Goal: Task Accomplishment & Management: Use online tool/utility

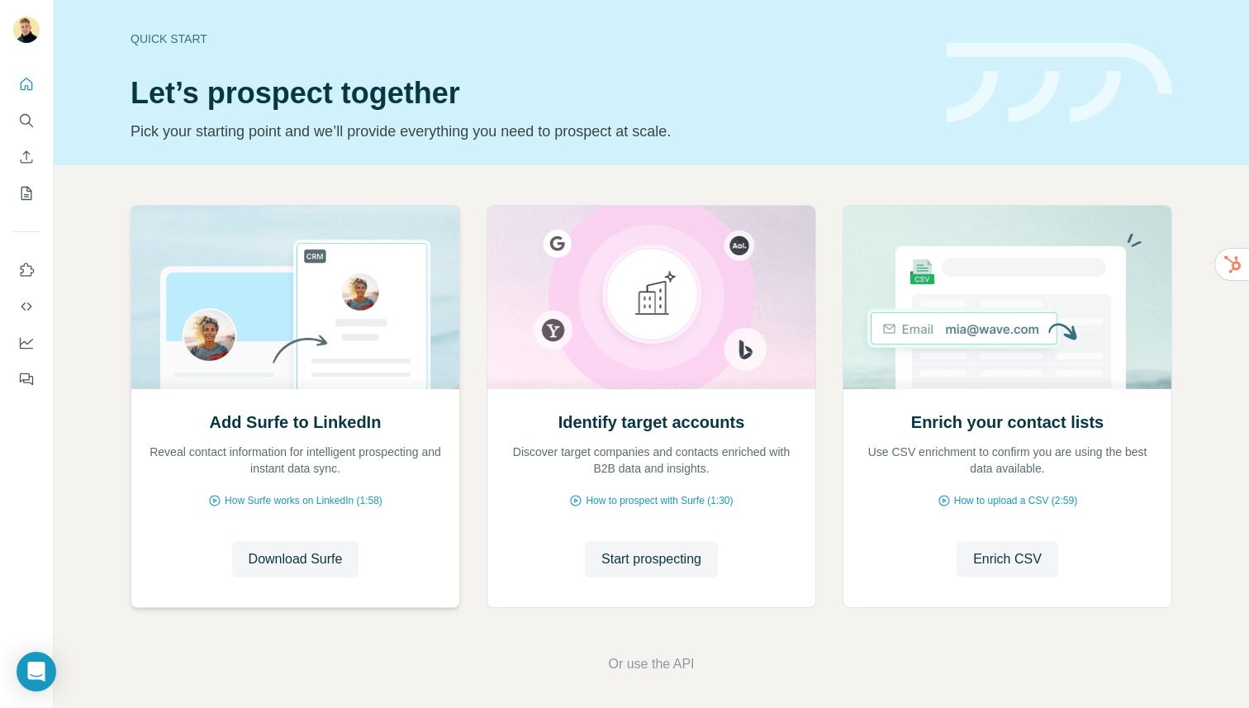
scroll to position [6, 0]
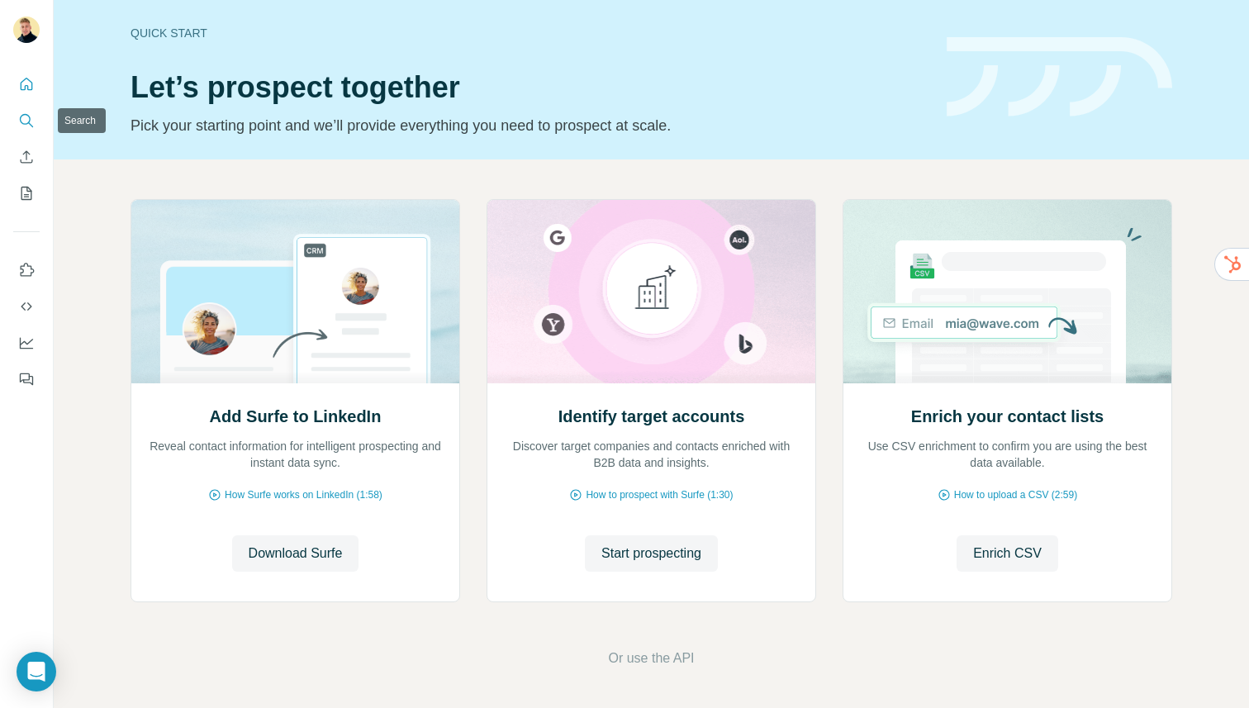
click at [19, 114] on icon "Search" at bounding box center [26, 120] width 17 height 17
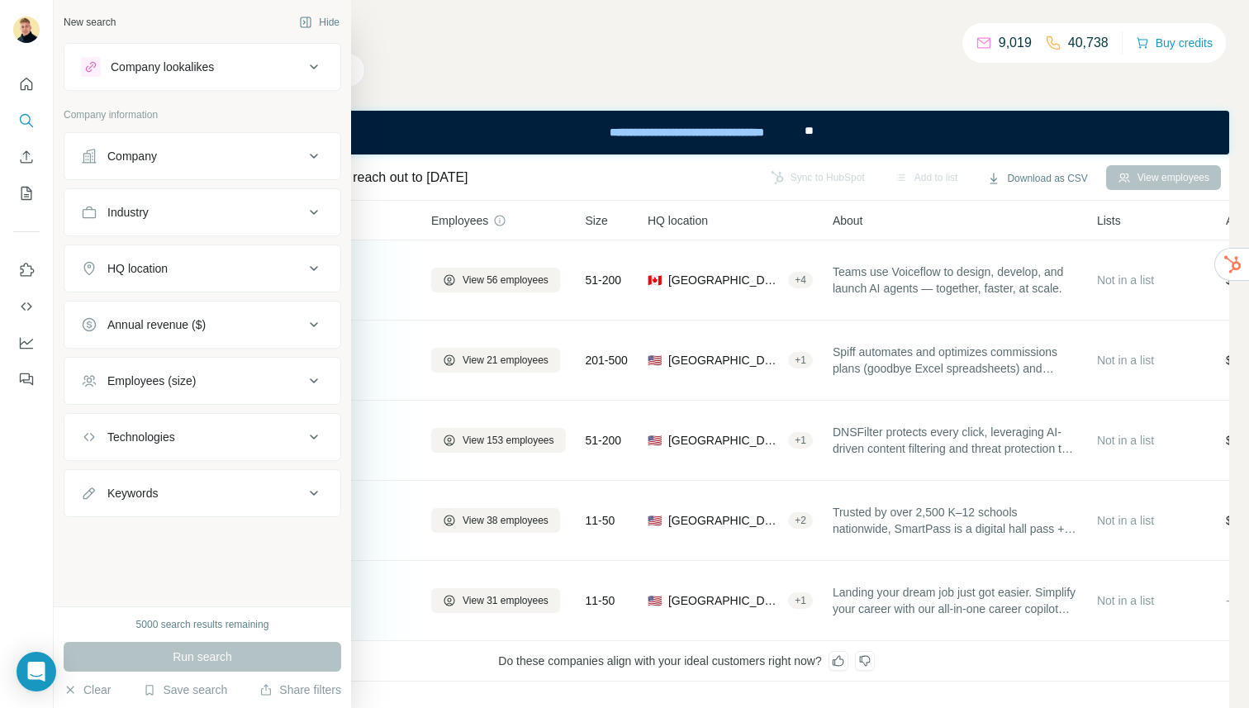
click at [219, 64] on div "Company lookalikes" at bounding box center [192, 67] width 223 height 20
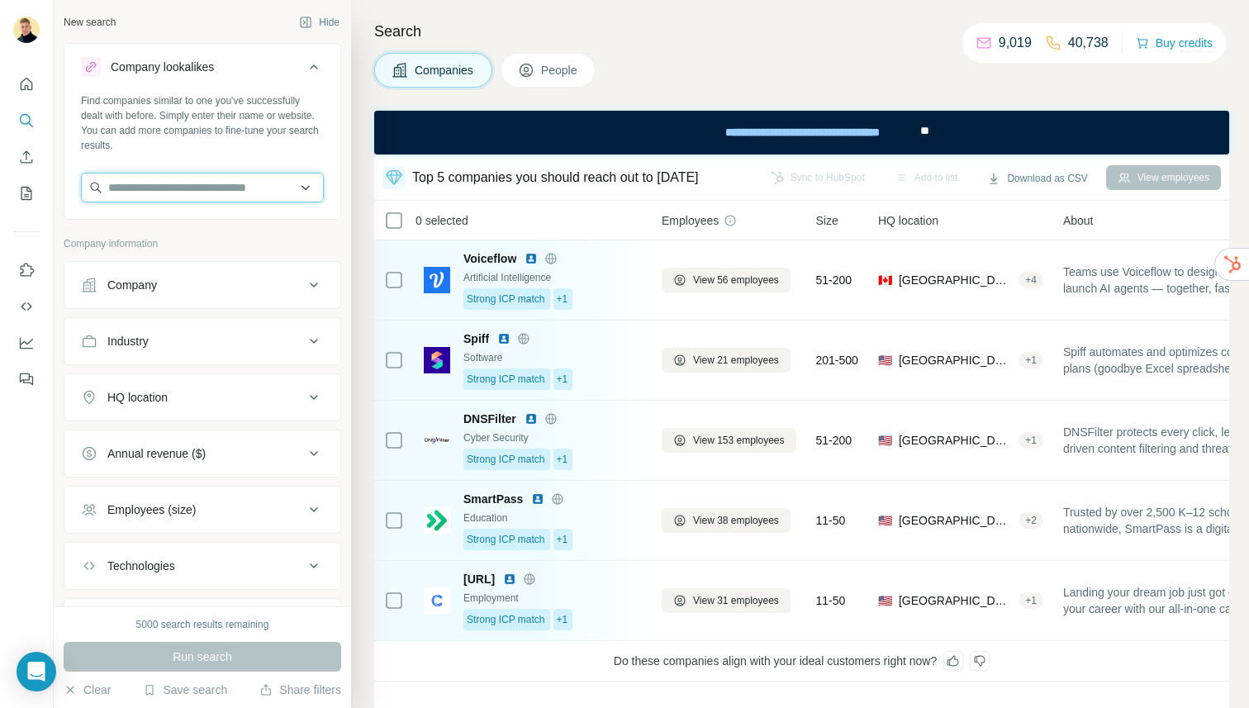
click at [210, 192] on input "text" at bounding box center [202, 188] width 243 height 30
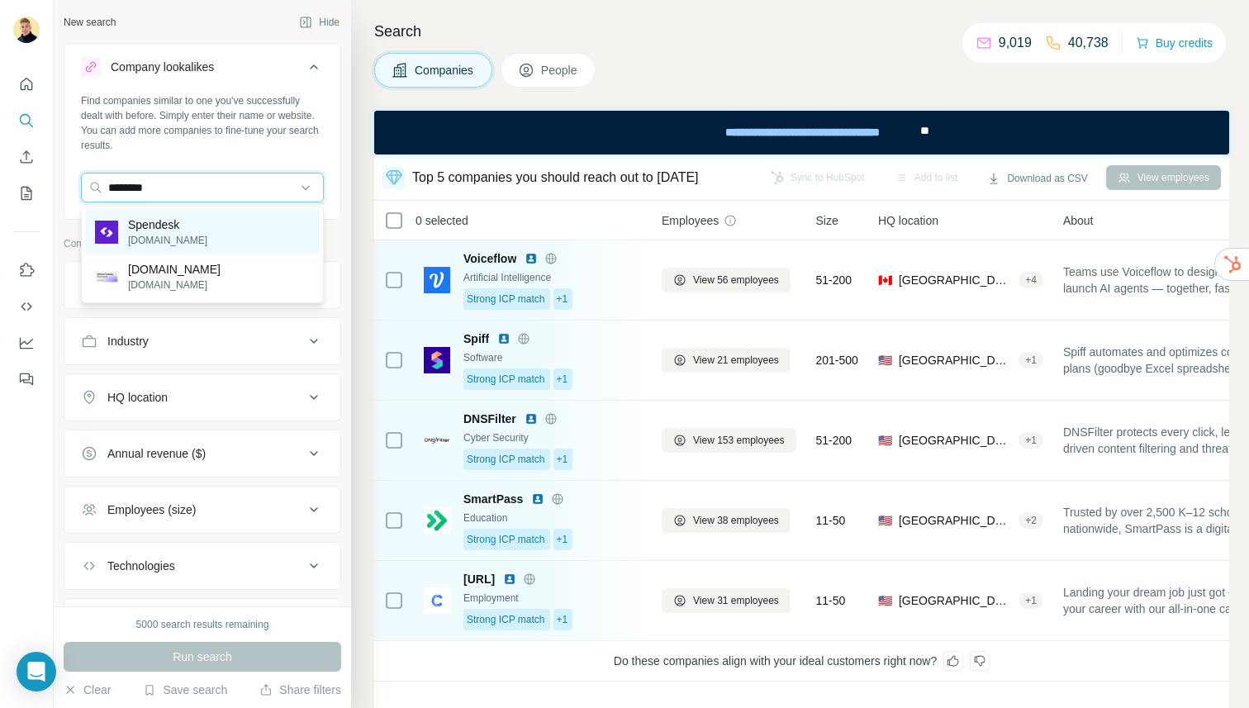
type input "********"
click at [208, 242] on div "Spendesk spendesk.com" at bounding box center [202, 232] width 235 height 45
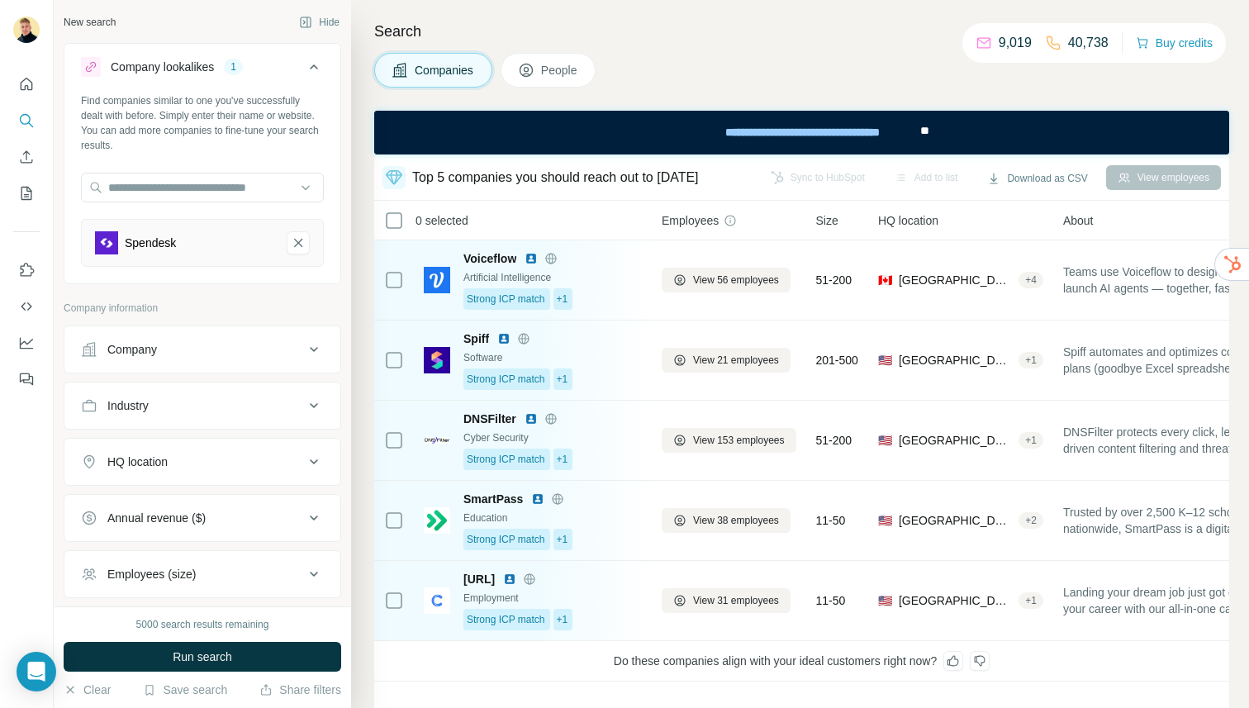
click at [173, 657] on span "Run search" at bounding box center [202, 656] width 59 height 17
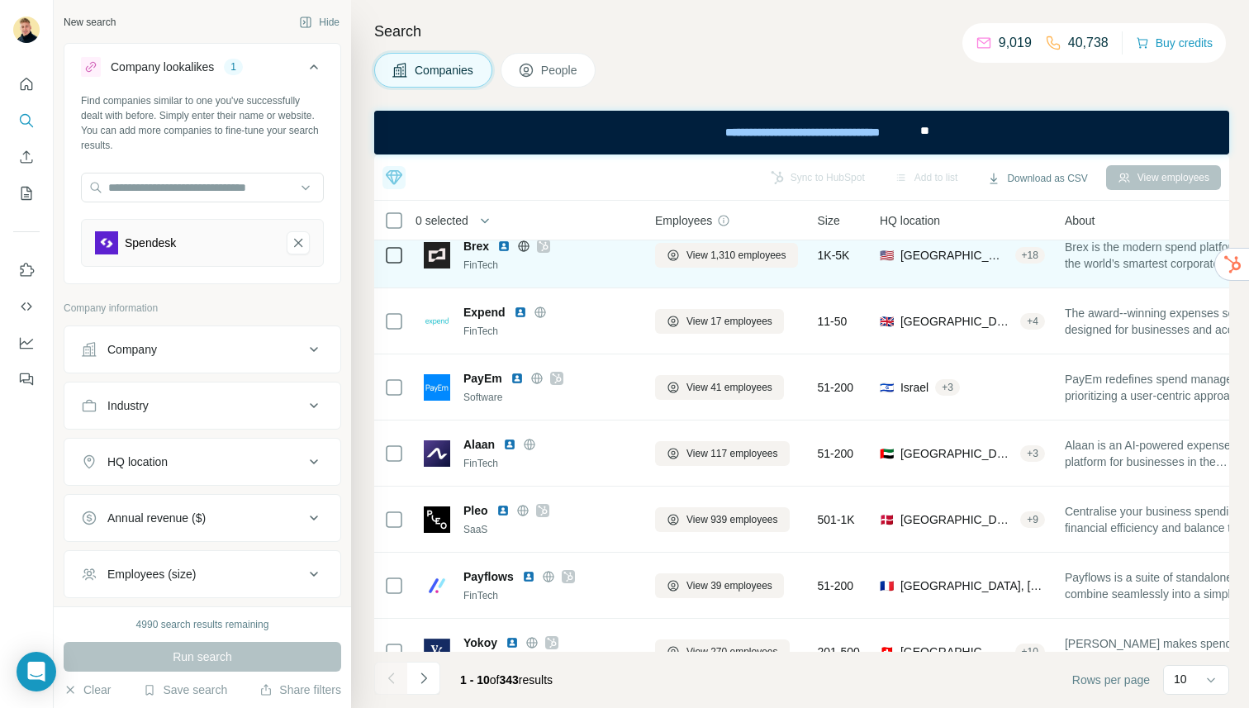
scroll to position [249, 7]
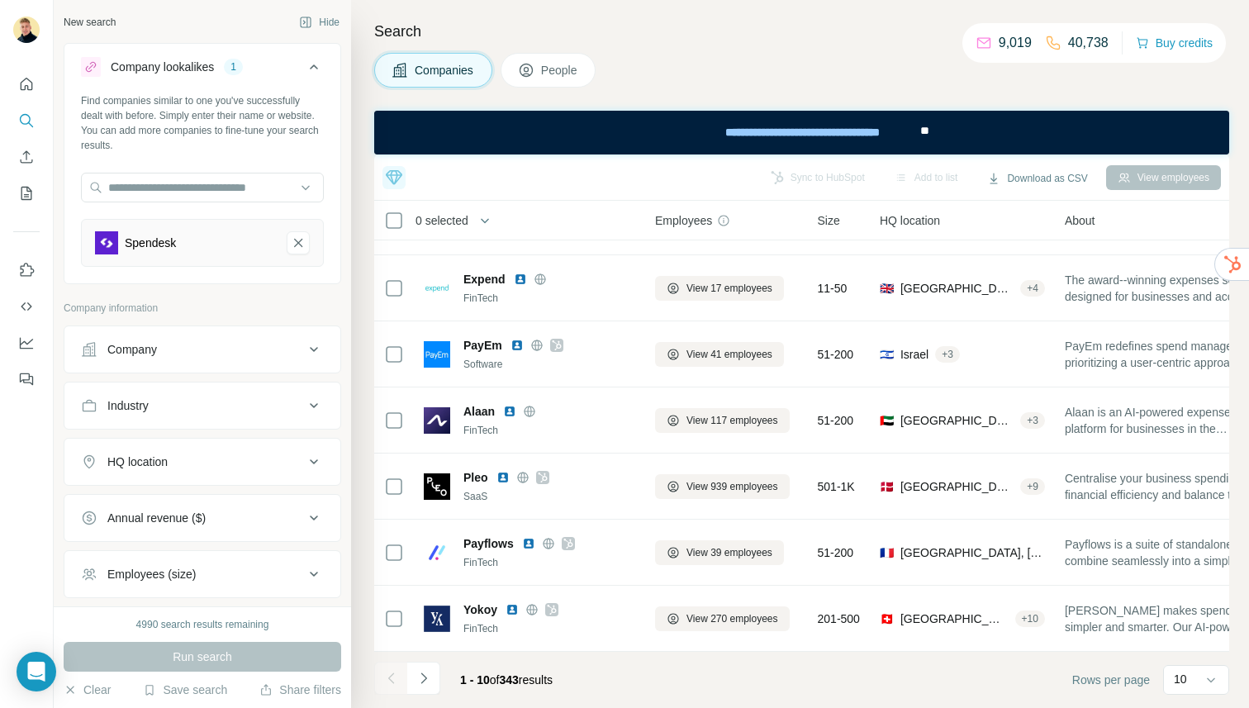
click at [550, 76] on span "People" at bounding box center [560, 70] width 38 height 17
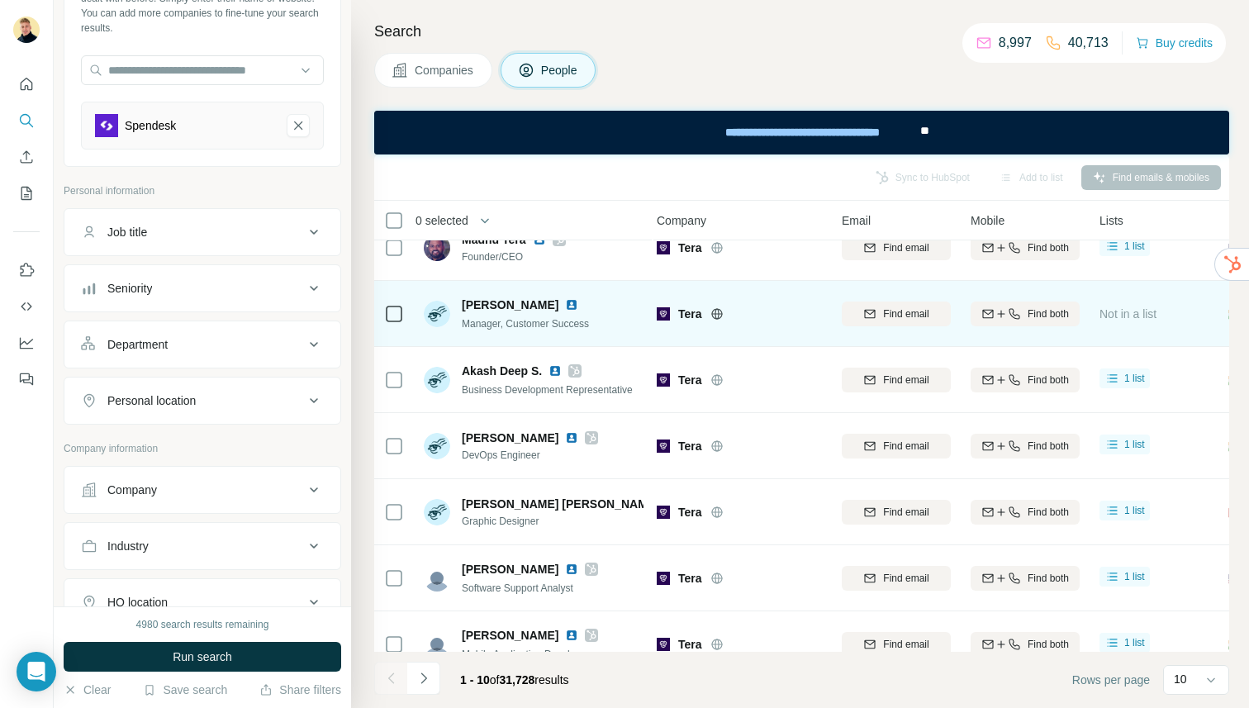
scroll to position [0, 5]
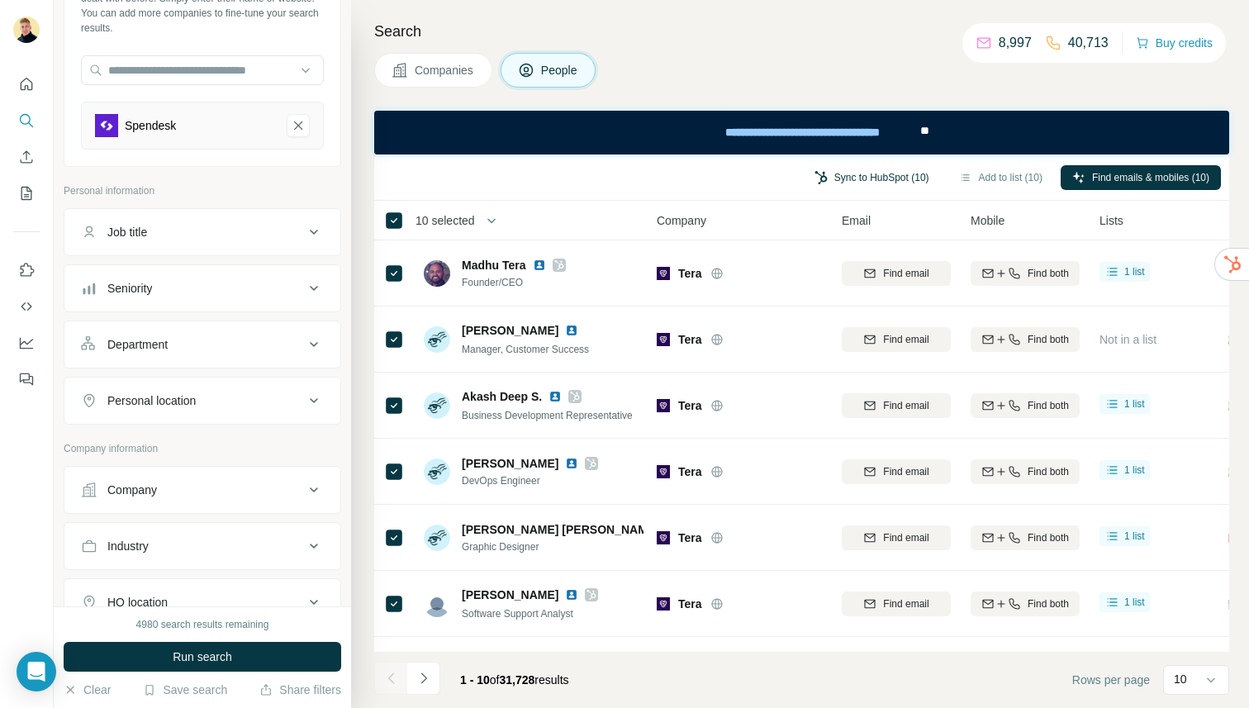
click at [895, 180] on button "Sync to HubSpot (10)" at bounding box center [872, 177] width 138 height 25
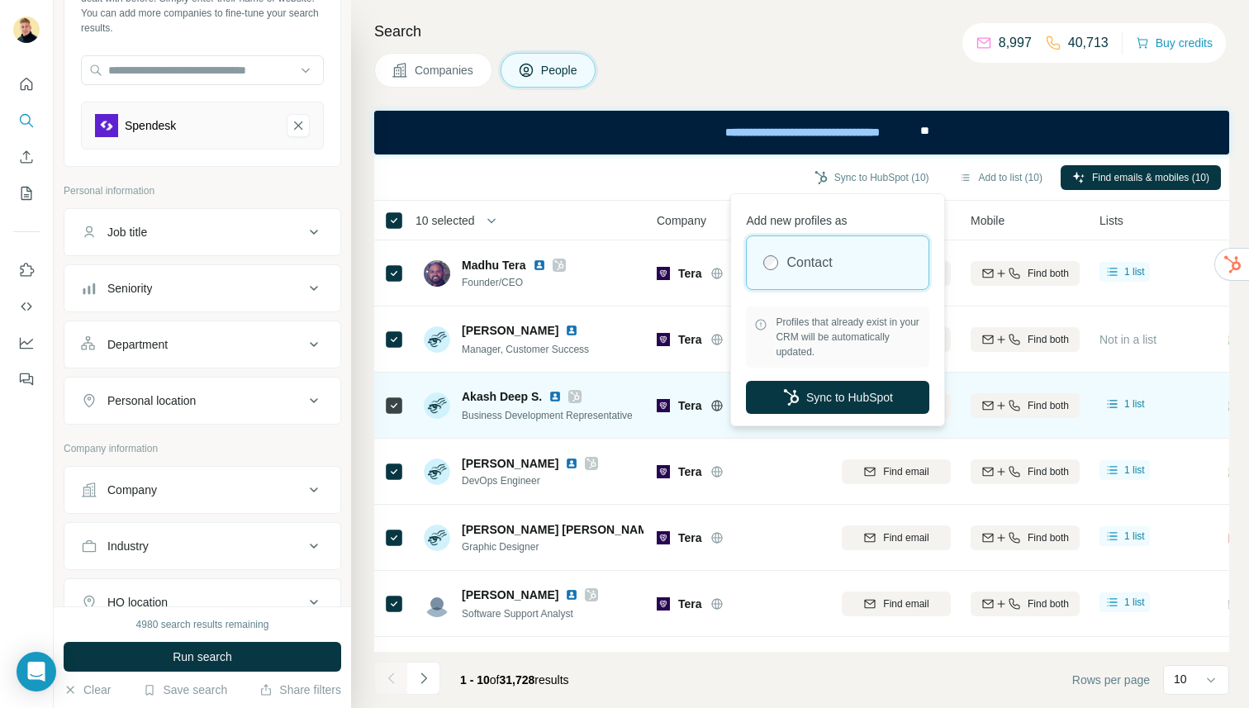
click at [808, 385] on button "Sync to HubSpot" at bounding box center [837, 397] width 183 height 33
